Goal: Communication & Community: Share content

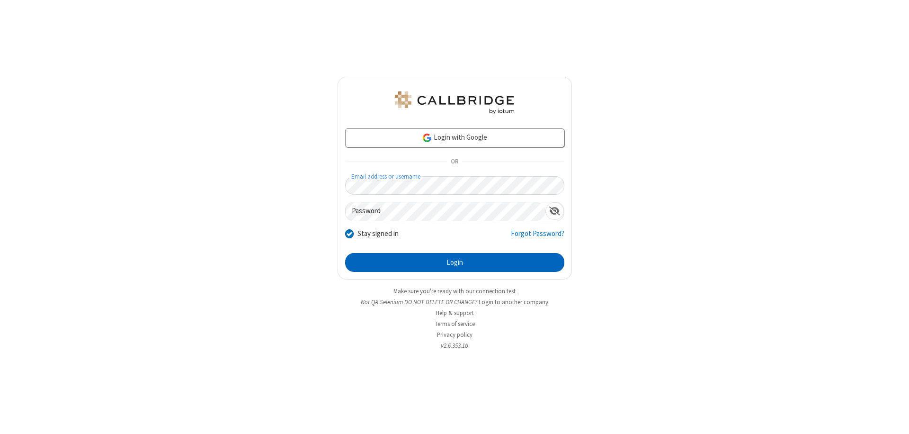
click at [455, 262] on button "Login" at bounding box center [454, 262] width 219 height 19
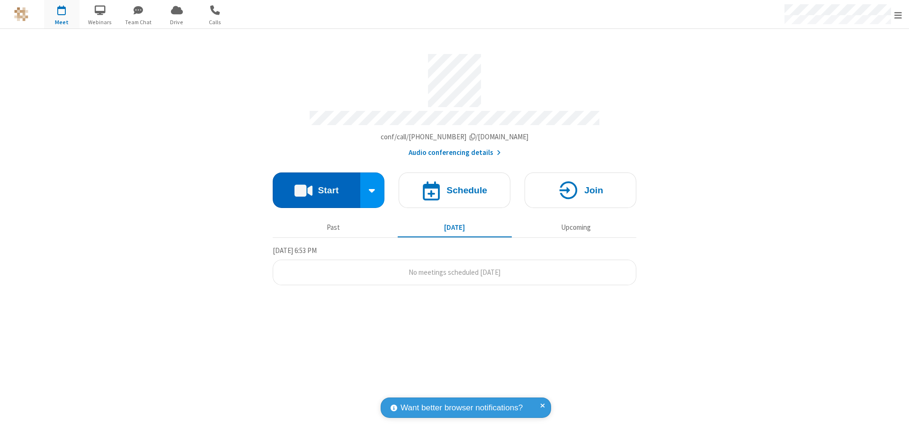
click at [316, 186] on button "Start" at bounding box center [317, 190] width 88 height 36
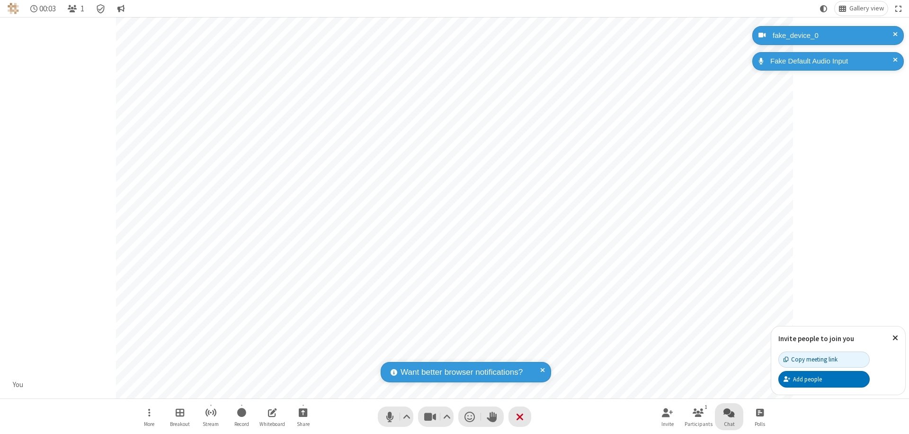
click at [729, 412] on span "Open chat" at bounding box center [729, 412] width 11 height 12
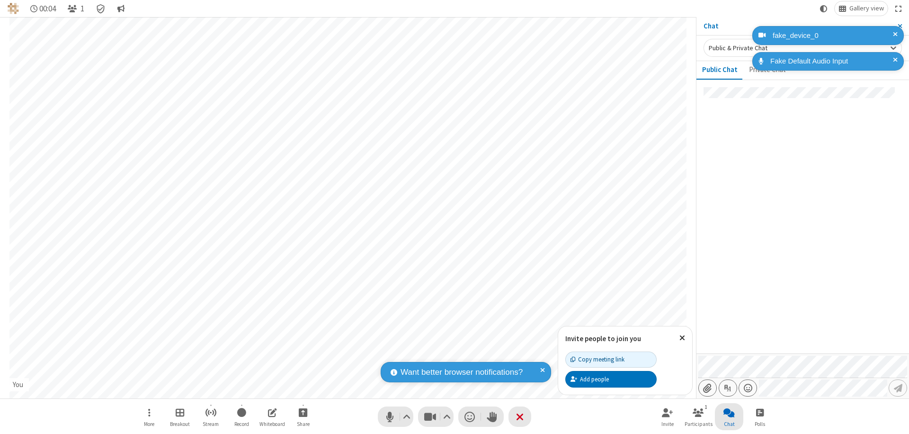
type input "C:\fakepath\doc_test.docx"
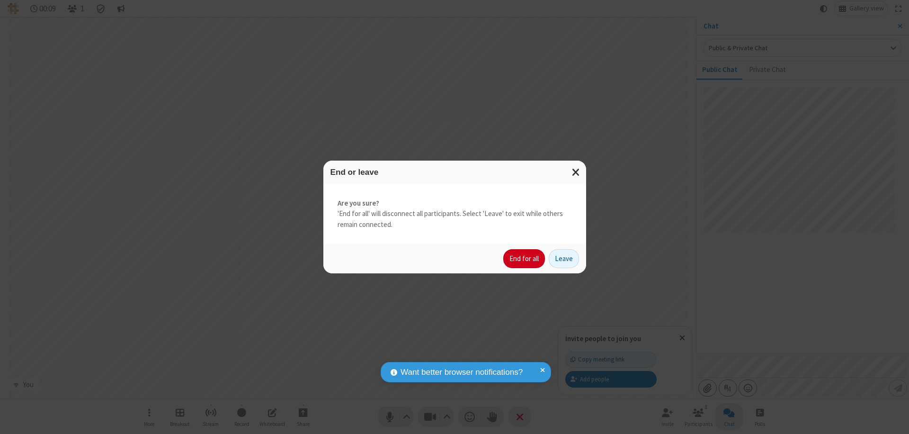
click at [525, 259] on button "End for all" at bounding box center [524, 258] width 42 height 19
